Goal: Navigation & Orientation: Find specific page/section

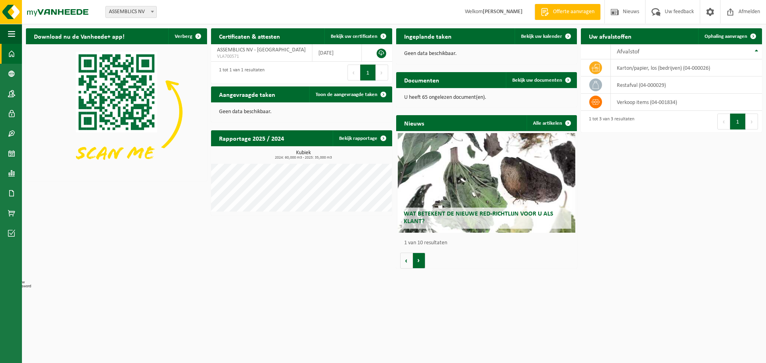
click at [421, 261] on button "Volgende" at bounding box center [419, 261] width 12 height 16
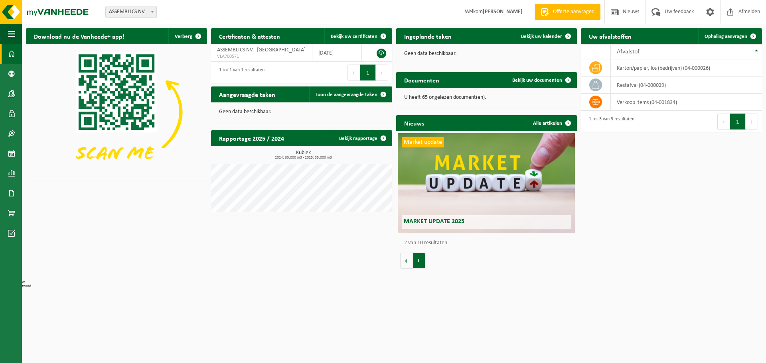
click at [420, 260] on button "Volgende" at bounding box center [419, 261] width 12 height 16
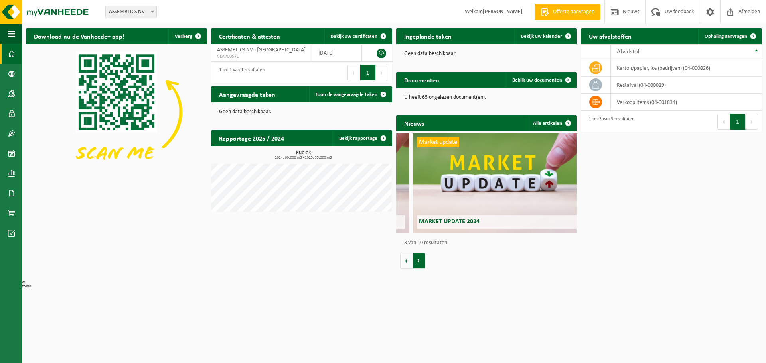
scroll to position [0, 362]
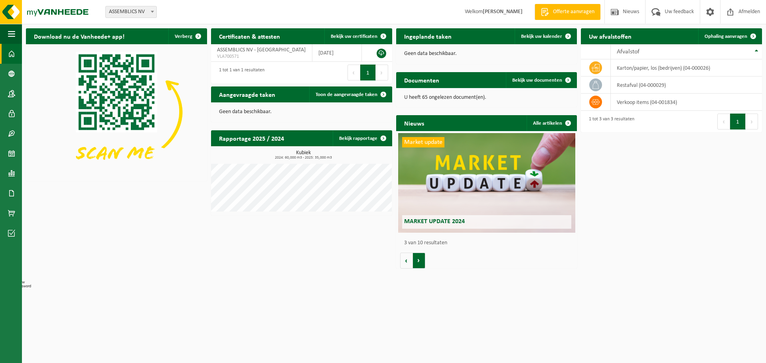
click at [420, 260] on button "Volgende" at bounding box center [419, 261] width 12 height 16
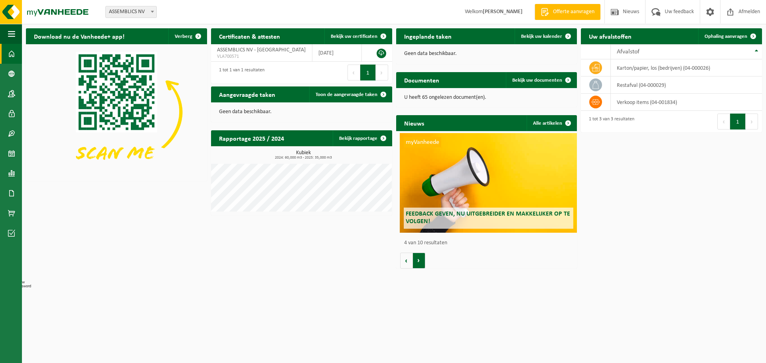
scroll to position [0, 543]
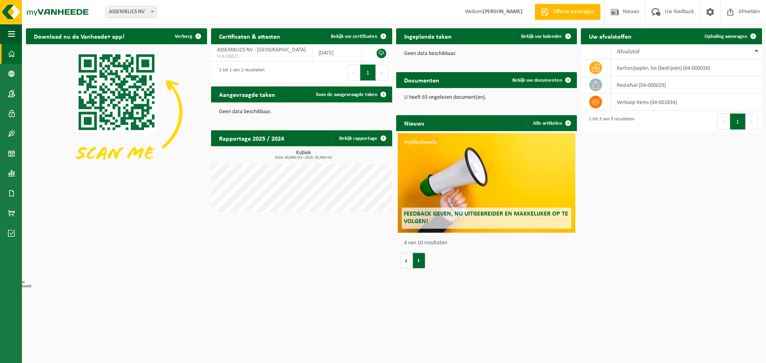
click at [420, 260] on button "Volgende" at bounding box center [419, 261] width 12 height 16
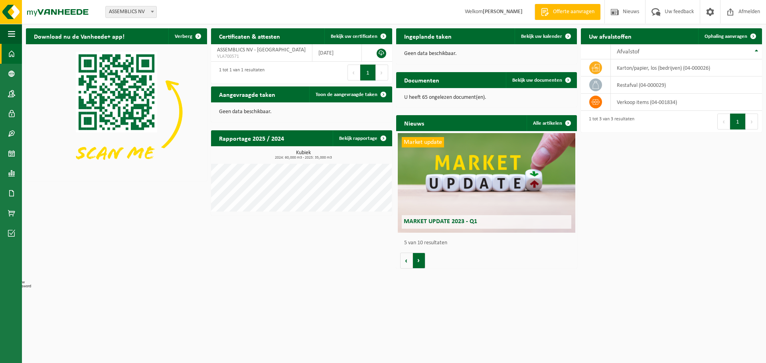
click at [420, 260] on button "Volgende" at bounding box center [419, 261] width 12 height 16
click at [358, 34] on span "Bekijk uw certificaten" at bounding box center [354, 36] width 47 height 5
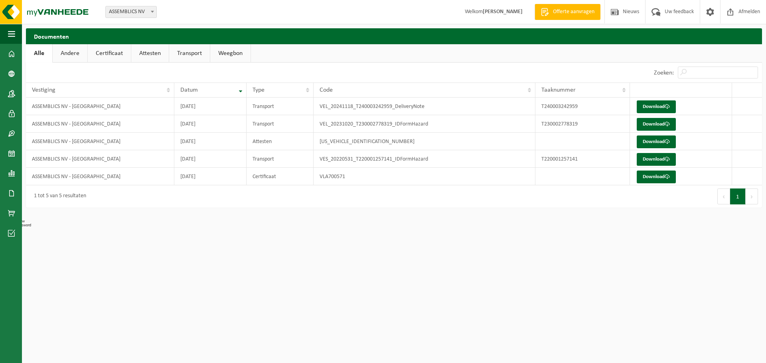
click at [155, 55] on link "Attesten" at bounding box center [149, 53] width 37 height 18
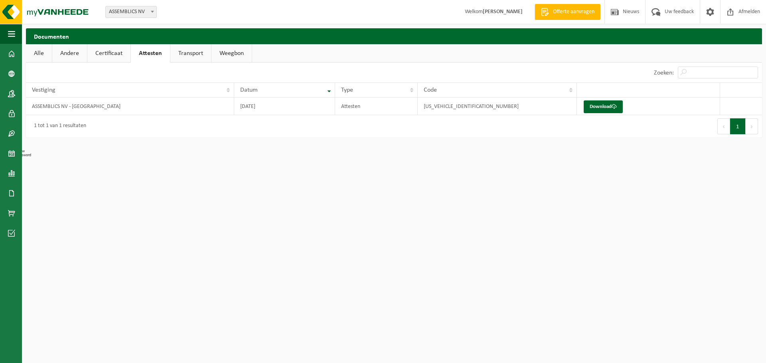
click at [104, 55] on link "Certificaat" at bounding box center [108, 53] width 43 height 18
click at [61, 57] on link "Andere" at bounding box center [69, 53] width 35 height 18
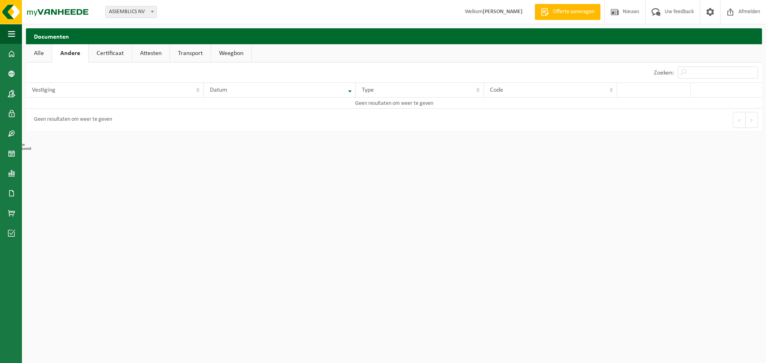
click at [182, 57] on link "Transport" at bounding box center [190, 53] width 41 height 18
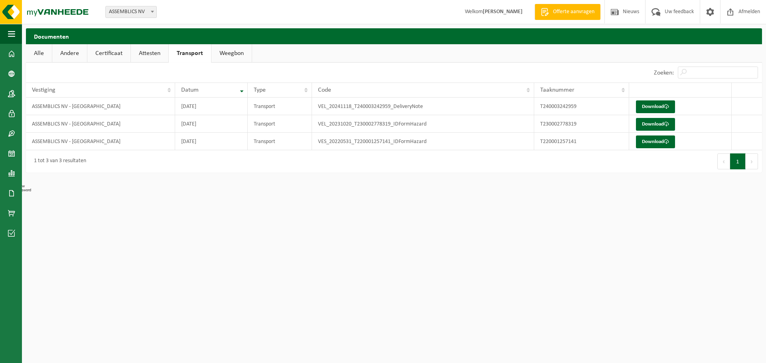
click at [227, 56] on link "Weegbon" at bounding box center [231, 53] width 40 height 18
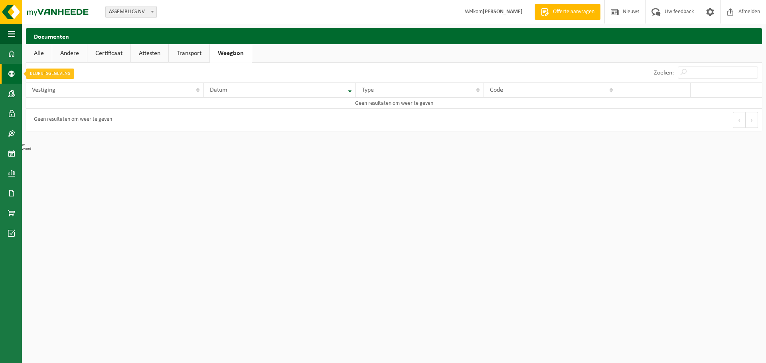
click at [8, 74] on span at bounding box center [11, 74] width 7 height 20
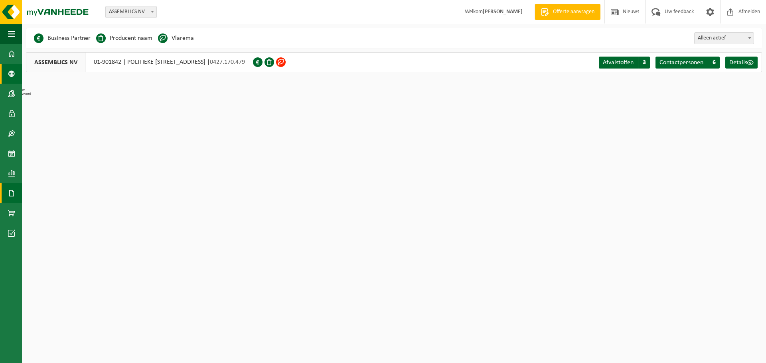
click at [6, 192] on link "Documenten" at bounding box center [11, 193] width 22 height 20
click at [57, 191] on span "Facturen" at bounding box center [56, 193] width 21 height 15
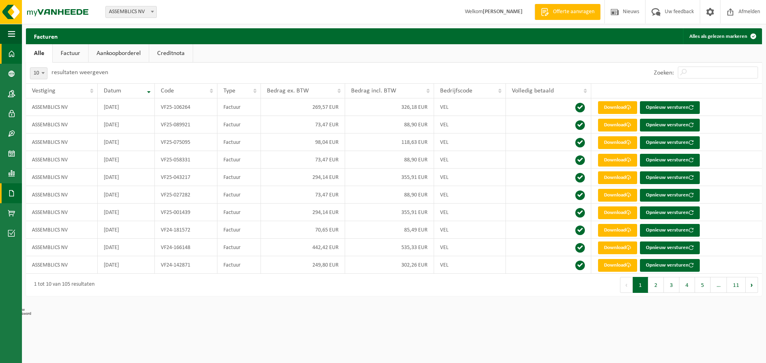
click at [12, 57] on span at bounding box center [11, 54] width 7 height 20
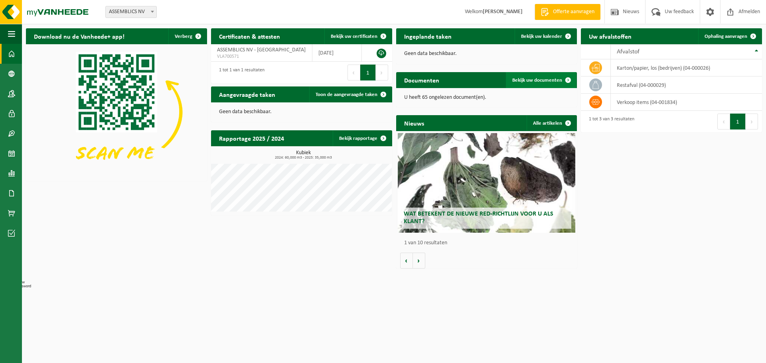
click at [530, 78] on span "Bekijk uw documenten" at bounding box center [537, 80] width 50 height 5
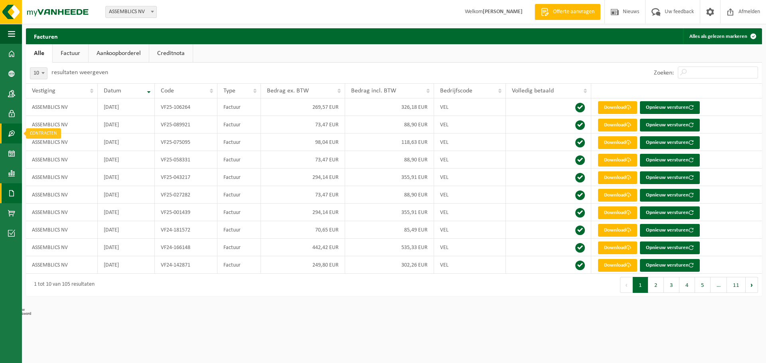
click at [12, 134] on span at bounding box center [11, 134] width 7 height 20
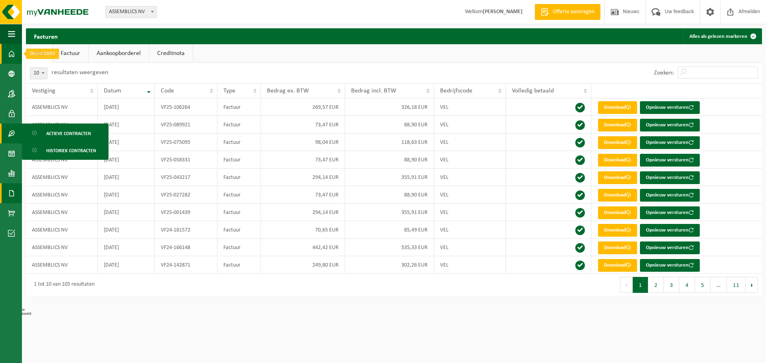
click at [12, 55] on span at bounding box center [11, 54] width 7 height 20
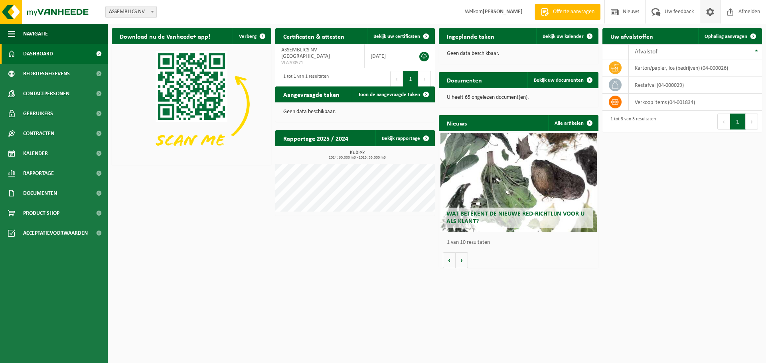
click at [706, 10] on span at bounding box center [710, 12] width 12 height 24
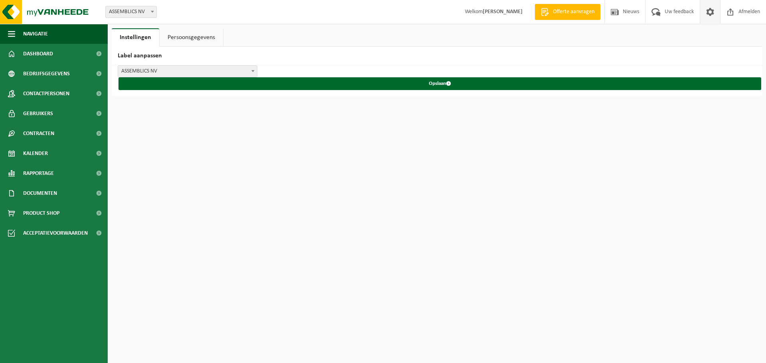
click at [176, 34] on link "Persoonsgegevens" at bounding box center [191, 37] width 63 height 18
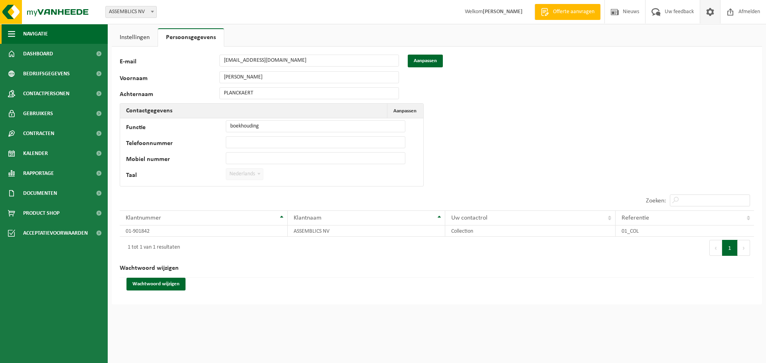
click at [18, 38] on button "Navigatie" at bounding box center [54, 34] width 108 height 20
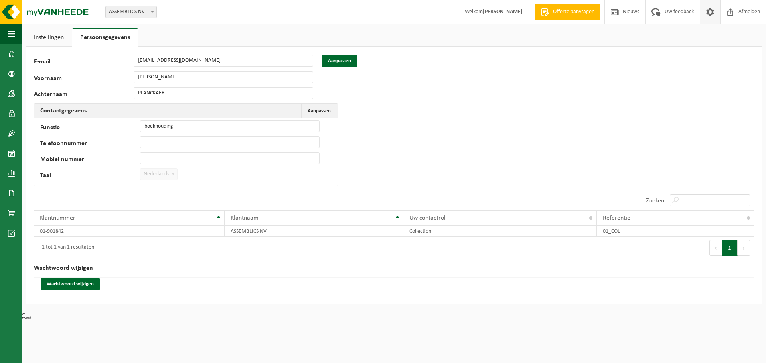
click at [43, 35] on link "Instellingen" at bounding box center [49, 37] width 46 height 18
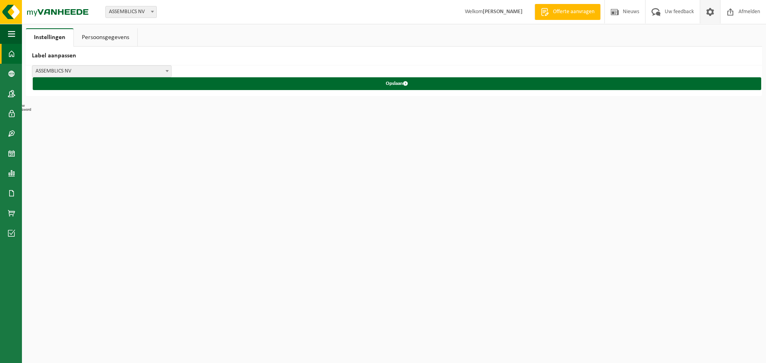
click at [8, 48] on span at bounding box center [11, 54] width 7 height 20
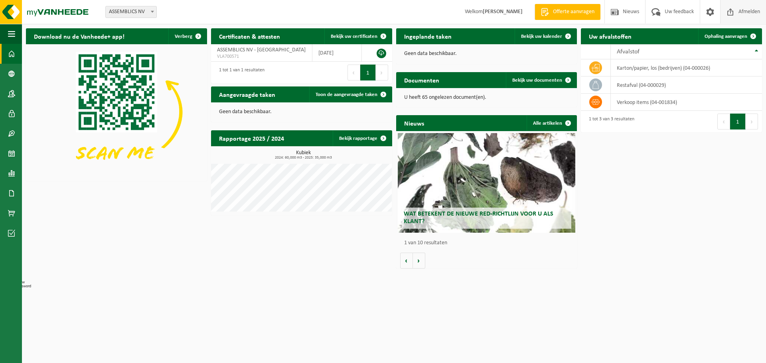
click at [730, 14] on span at bounding box center [730, 12] width 12 height 24
